Goal: Check status: Check status

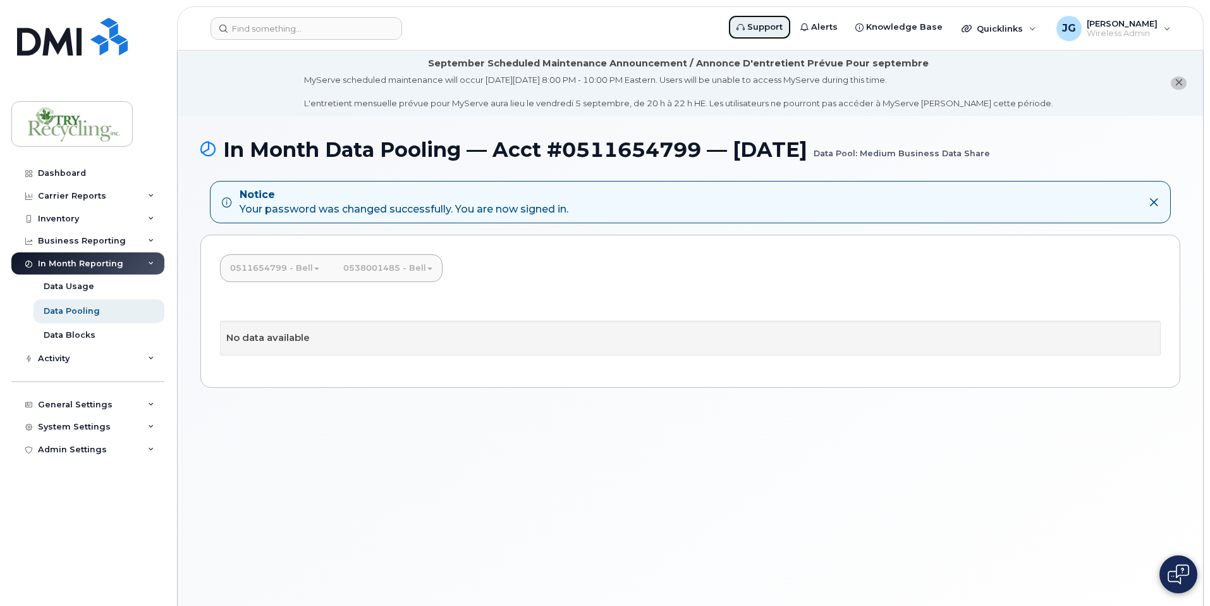
click at [767, 26] on span "Support" at bounding box center [765, 27] width 35 height 13
click at [153, 357] on icon at bounding box center [151, 358] width 6 height 6
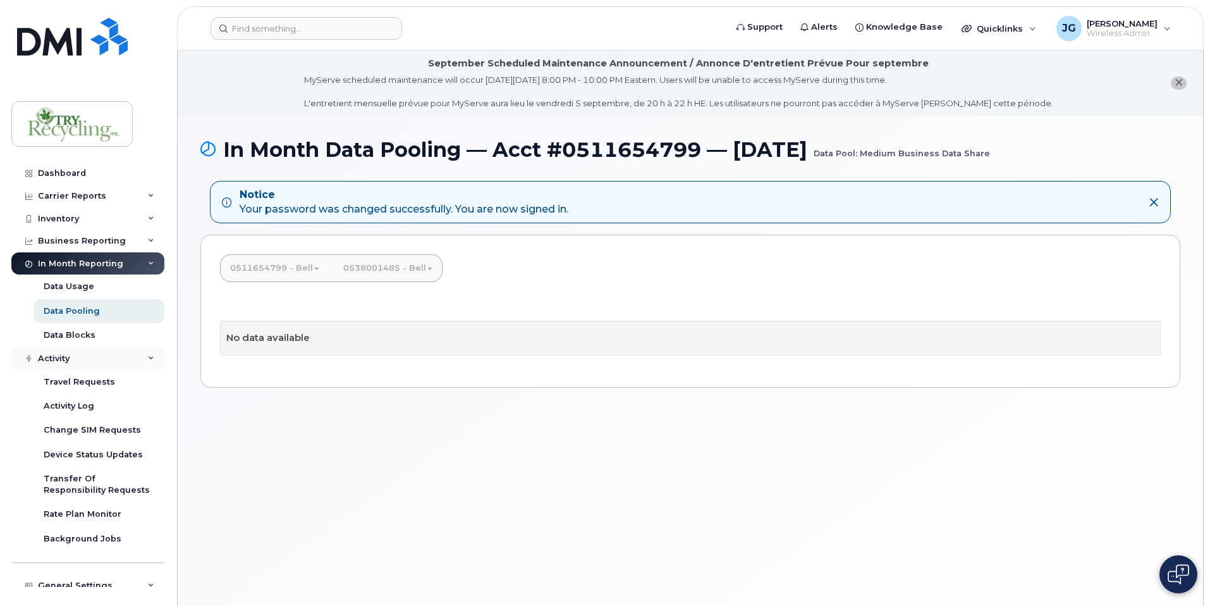
scroll to position [54, 0]
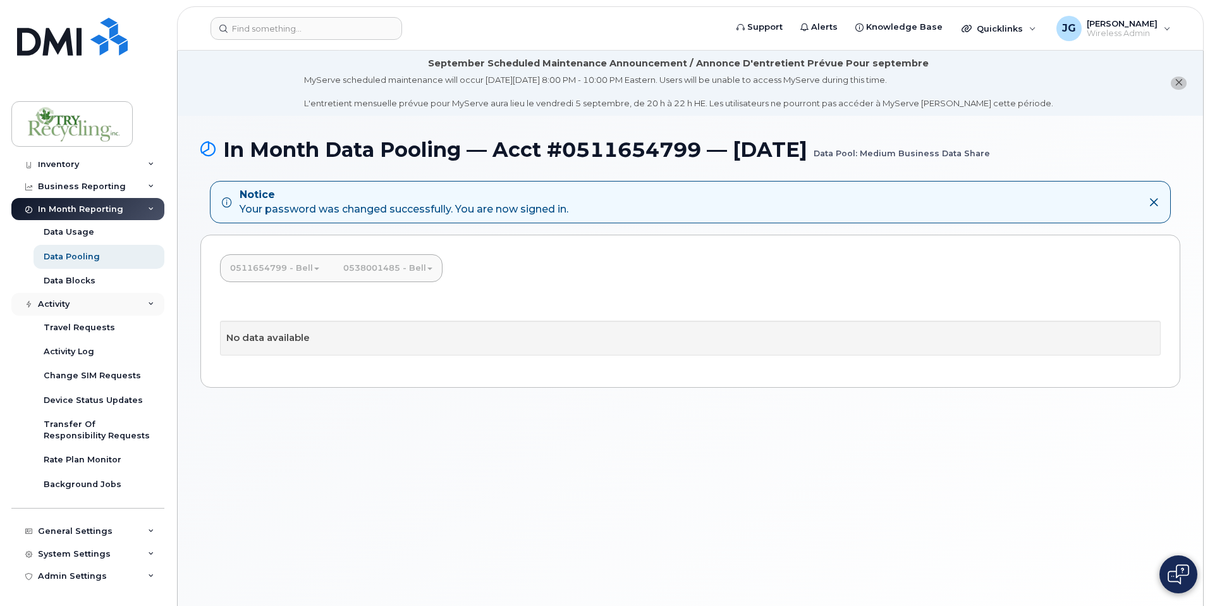
click at [148, 303] on icon at bounding box center [151, 304] width 6 height 6
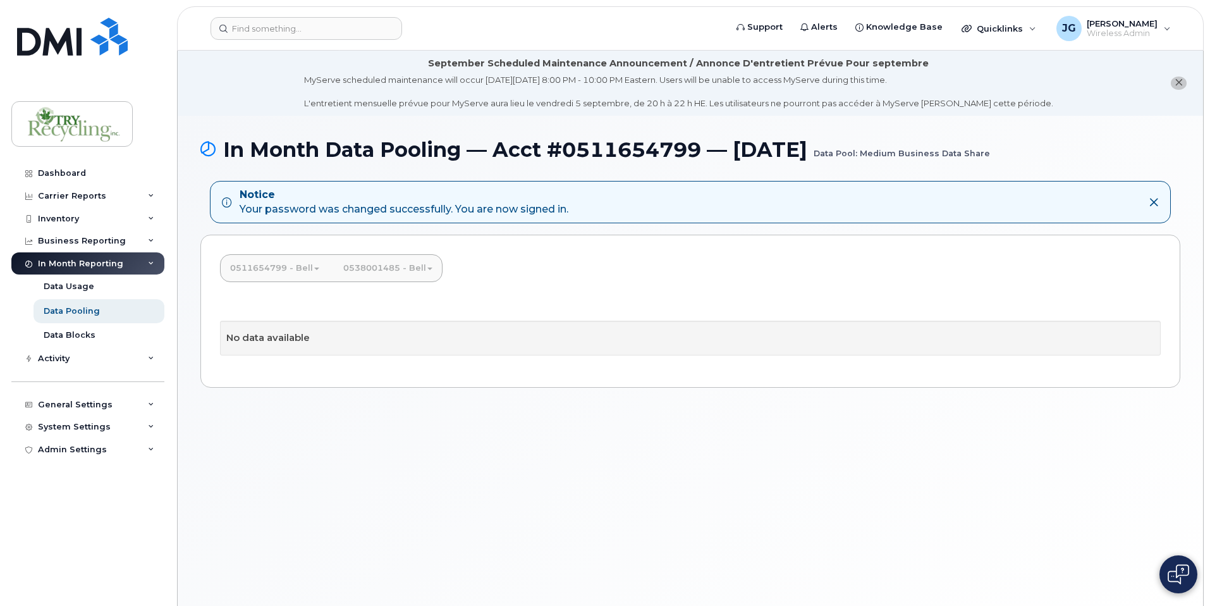
scroll to position [0, 0]
click at [92, 333] on div "Data Blocks" at bounding box center [70, 334] width 52 height 11
click at [74, 335] on div "Data Blocks" at bounding box center [70, 334] width 52 height 11
click at [73, 309] on div "Data Pooling" at bounding box center [72, 310] width 56 height 11
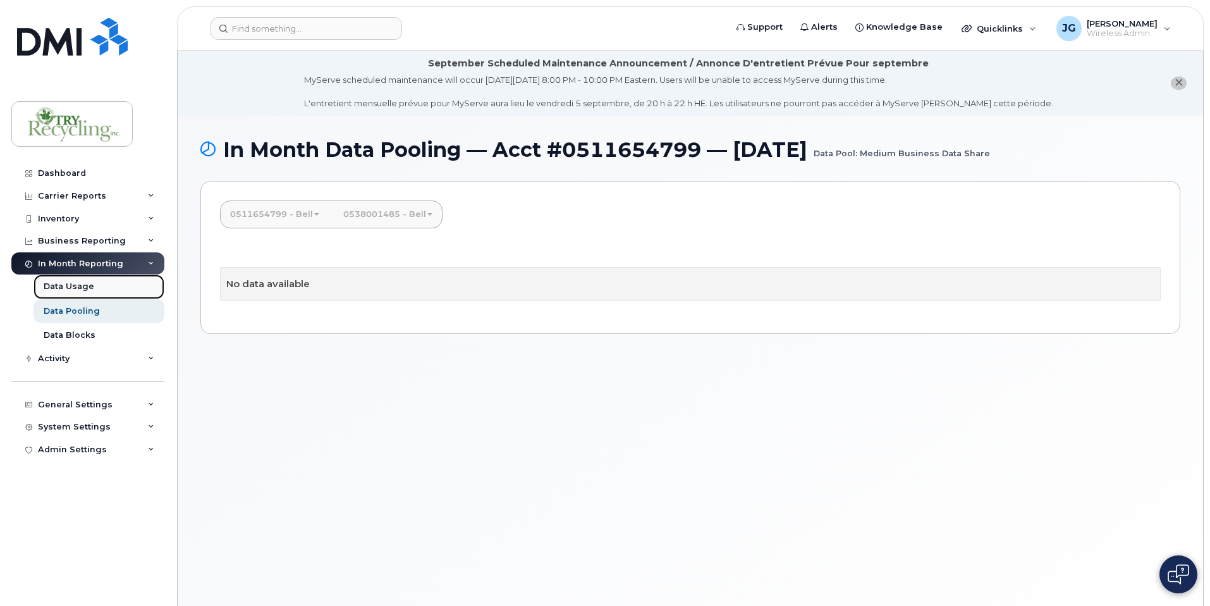
click at [73, 286] on div "Data Usage" at bounding box center [69, 286] width 51 height 11
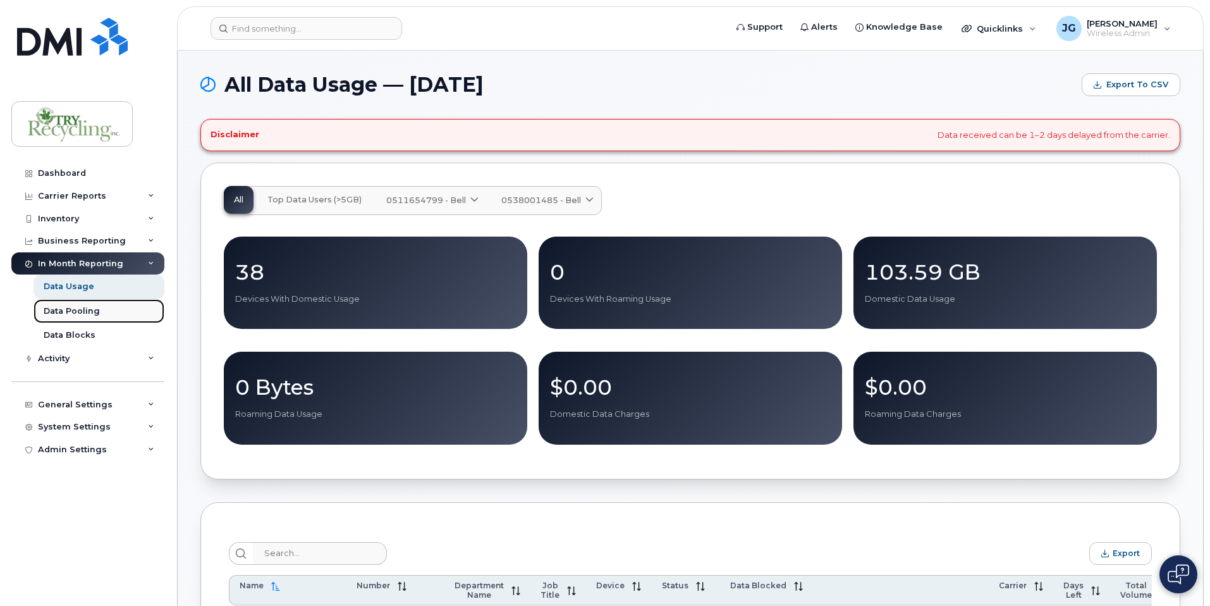
click at [68, 311] on div "Data Pooling" at bounding box center [72, 310] width 56 height 11
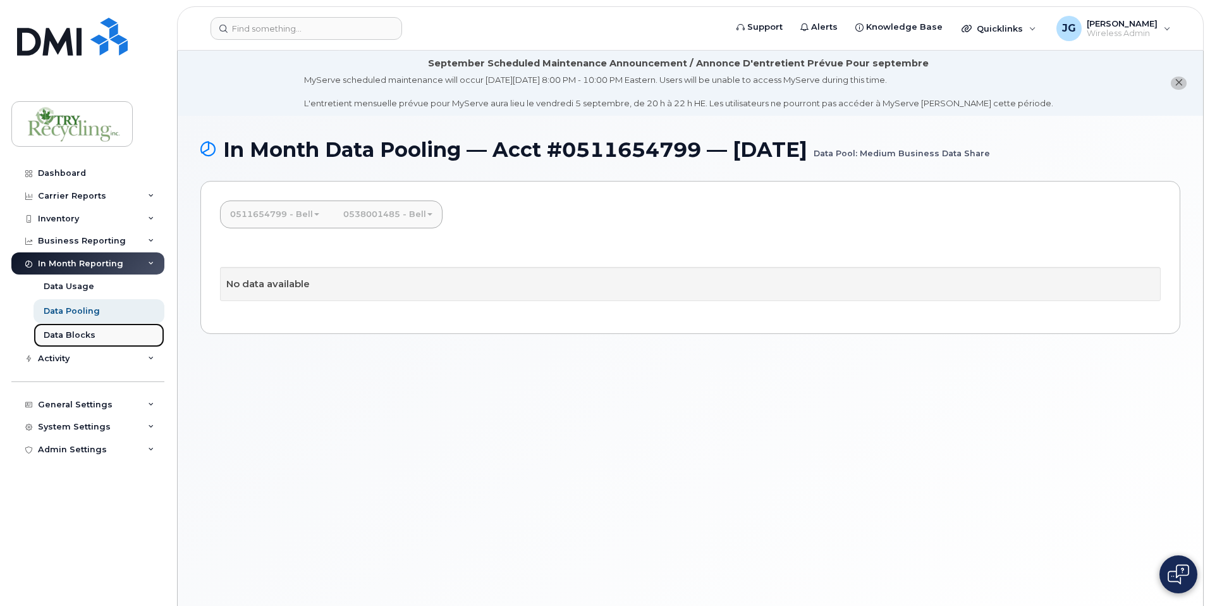
click at [63, 335] on div "Data Blocks" at bounding box center [70, 334] width 52 height 11
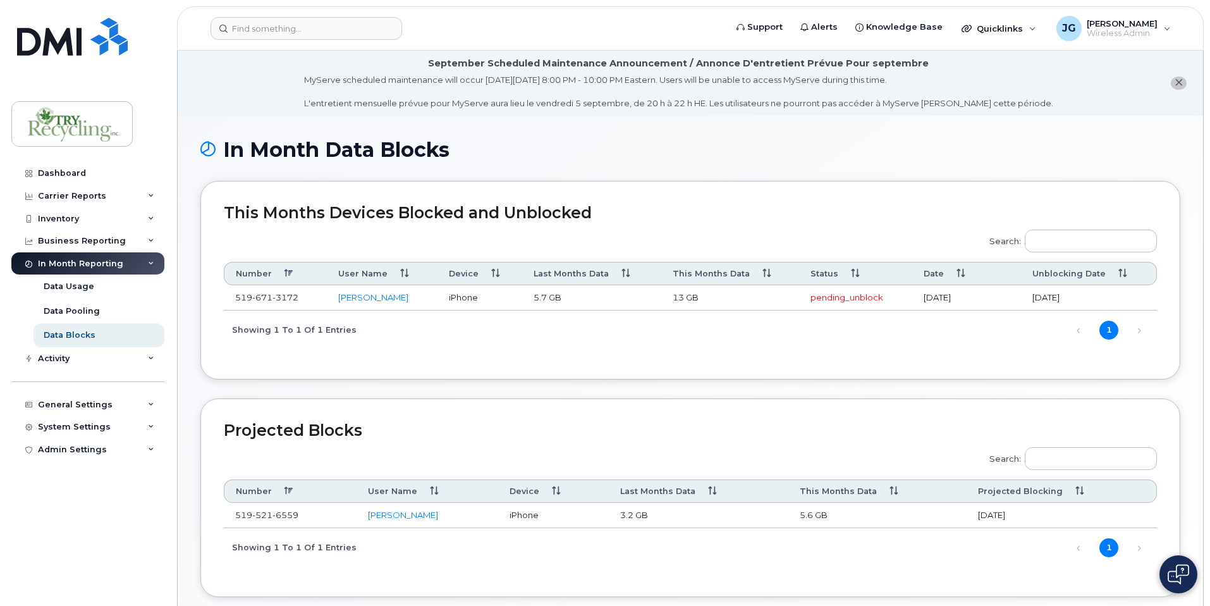
scroll to position [6, 0]
